Goal: Check status: Check status

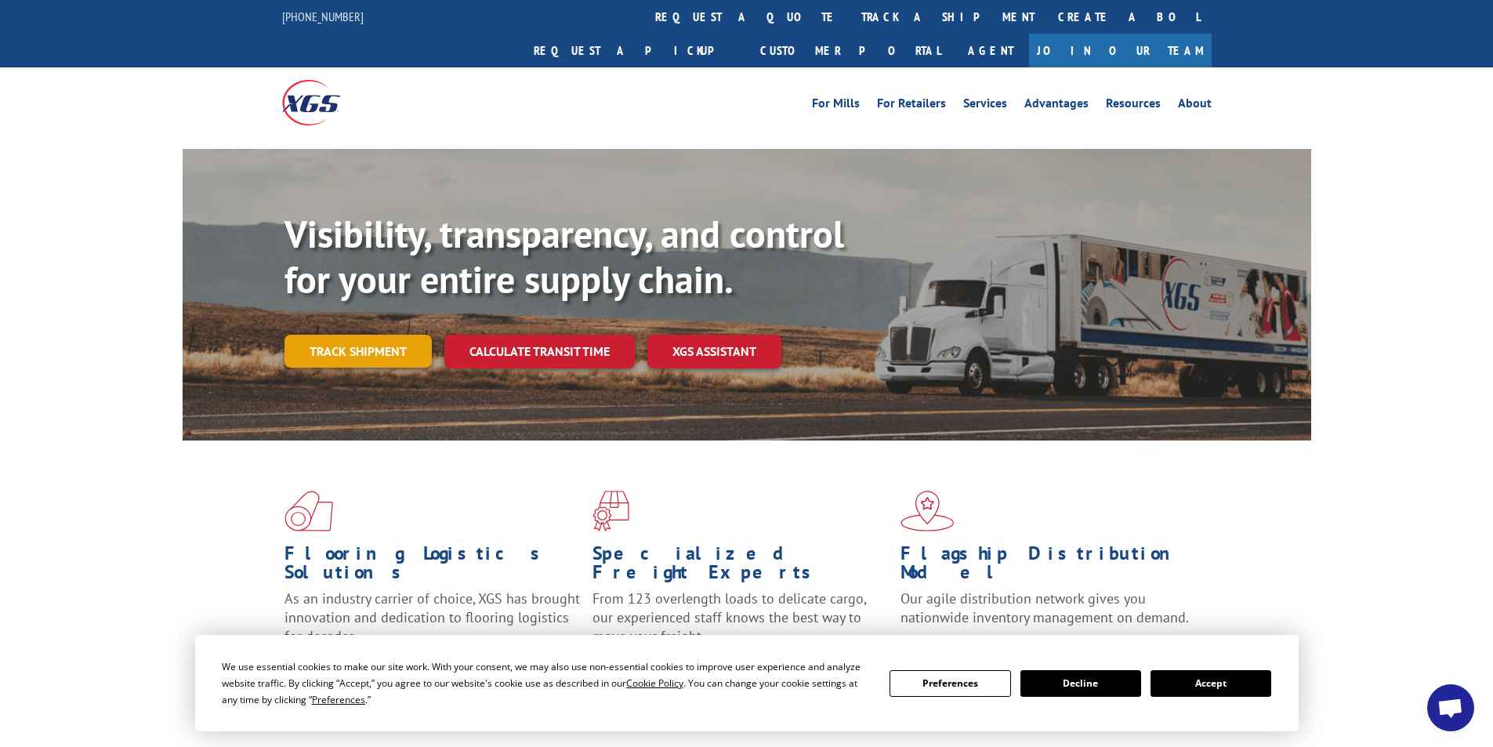
click at [364, 335] on link "Track shipment" at bounding box center [357, 351] width 147 height 33
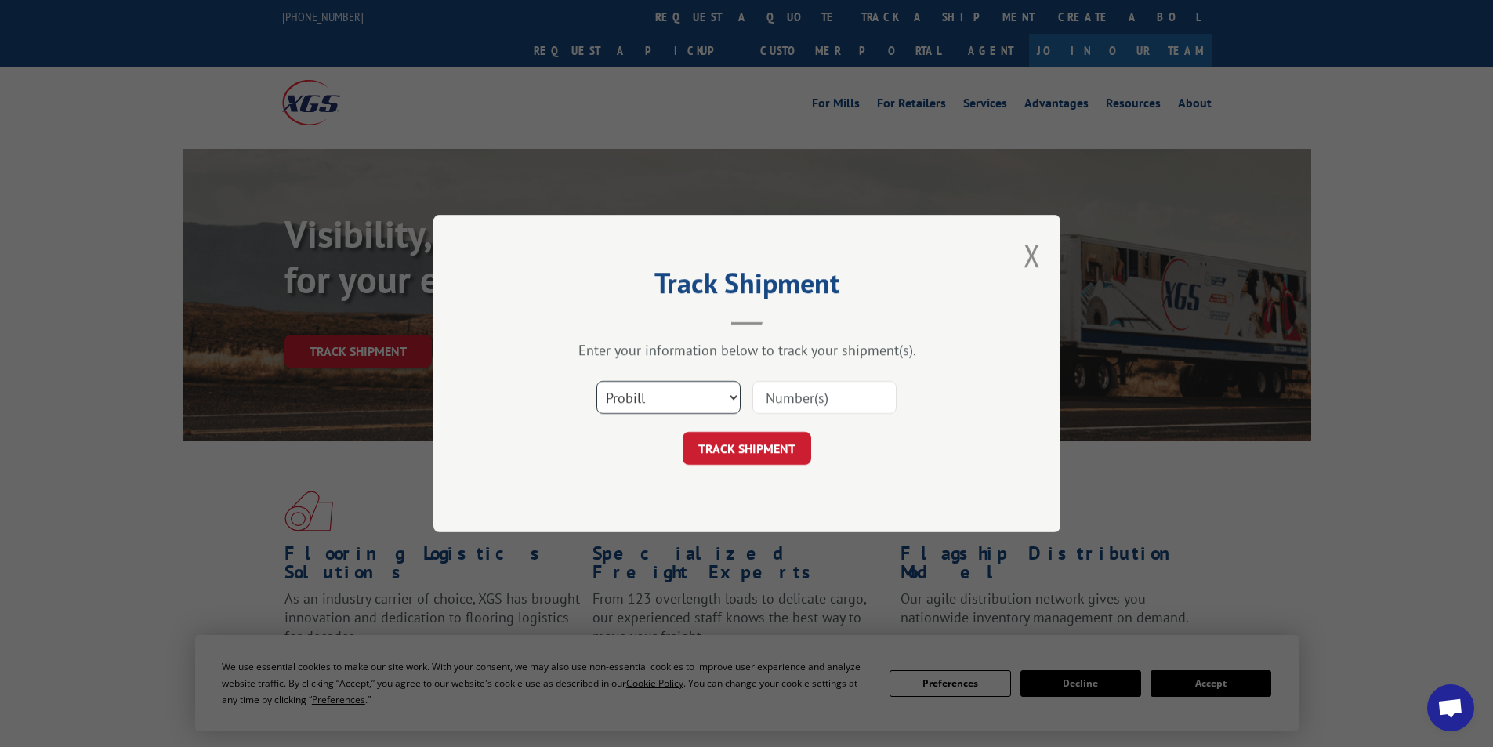
click at [735, 398] on select "Select category... Probill BOL PO" at bounding box center [668, 397] width 144 height 33
select select "bol"
click at [596, 381] on select "Select category... Probill BOL PO" at bounding box center [668, 397] width 144 height 33
click at [775, 397] on input at bounding box center [824, 397] width 144 height 33
type input "54393186"
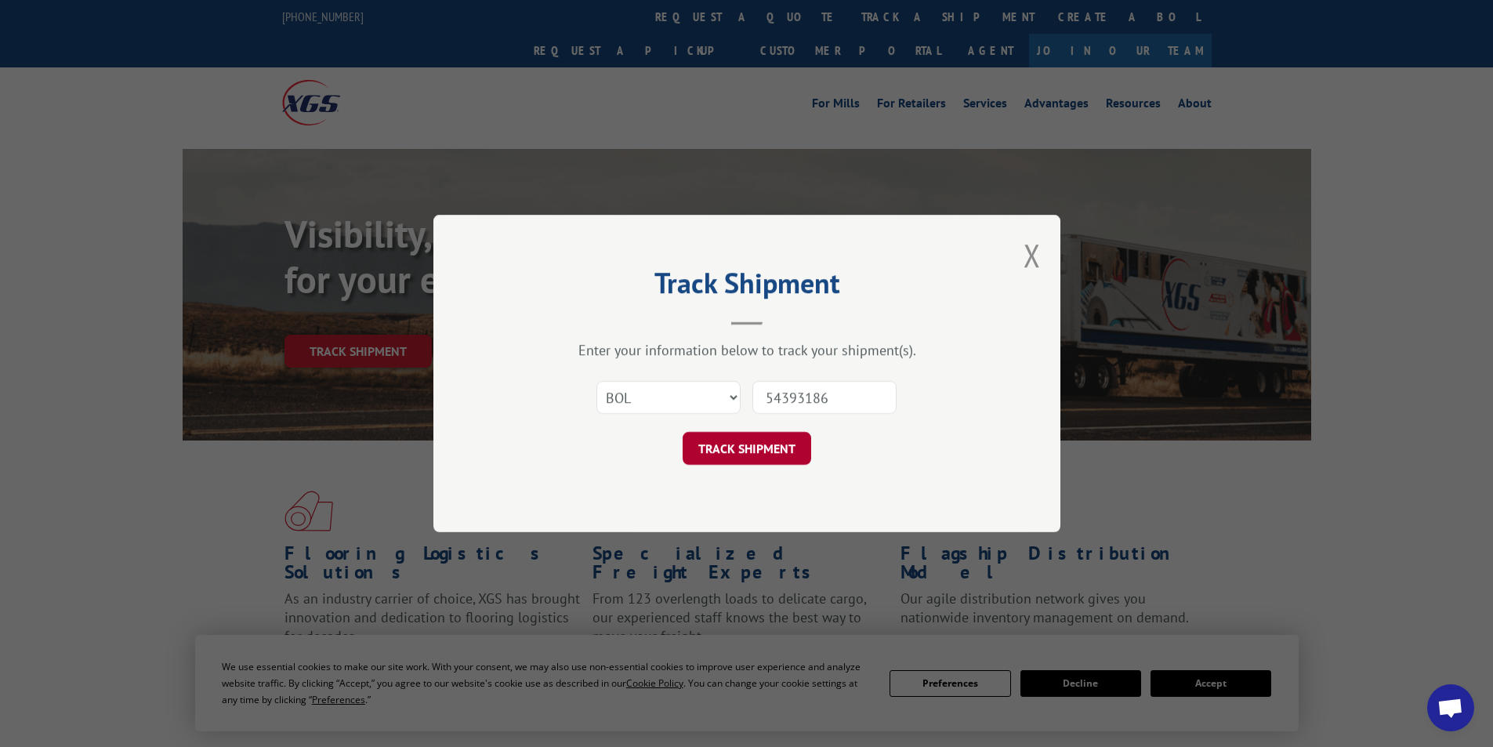
click at [704, 460] on button "TRACK SHIPMENT" at bounding box center [746, 448] width 129 height 33
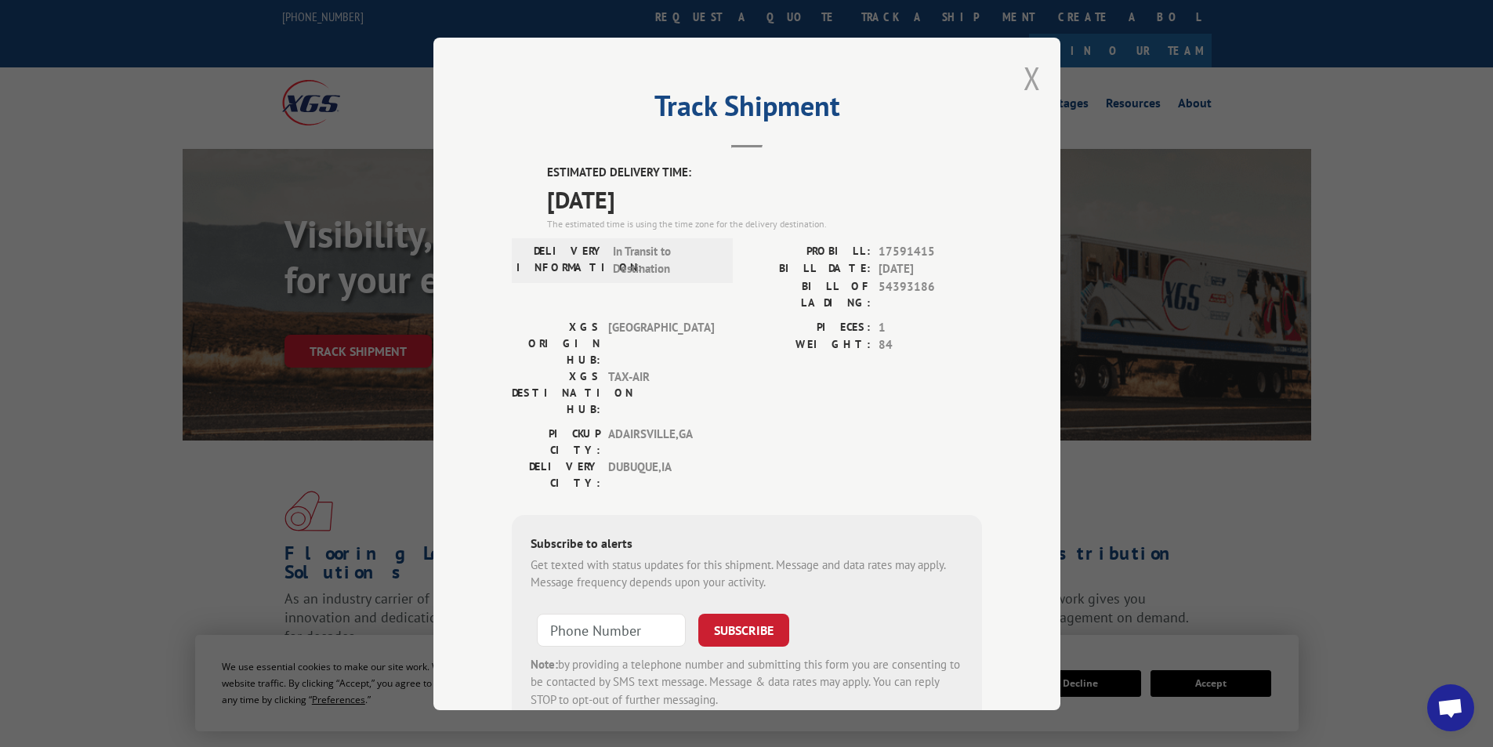
click at [1023, 86] on button "Close modal" at bounding box center [1031, 78] width 17 height 42
